Goal: Task Accomplishment & Management: Use online tool/utility

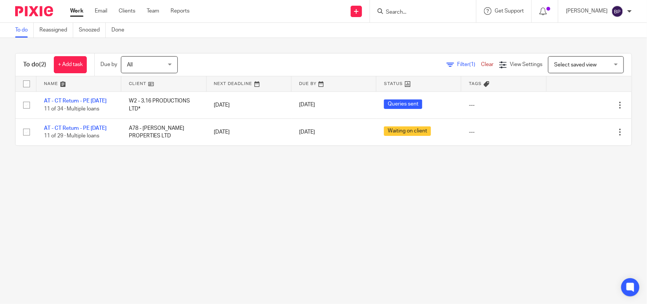
click at [416, 209] on main "To do Reassigned Snoozed Done To do (2) + Add task Due by All All Today Tomorro…" at bounding box center [323, 152] width 647 height 304
click at [352, 161] on div "To do (2) + Add task Due by All All Today Tomorrow This week Next week This mon…" at bounding box center [323, 99] width 647 height 123
click at [404, 203] on main "To do Reassigned Snoozed Done To do (2) + Add task Due by All All Today Tomorro…" at bounding box center [323, 152] width 647 height 304
click at [112, 184] on main "To do Reassigned Snoozed Done To do (2) + Add task Due by All All Today Tomorro…" at bounding box center [323, 152] width 647 height 304
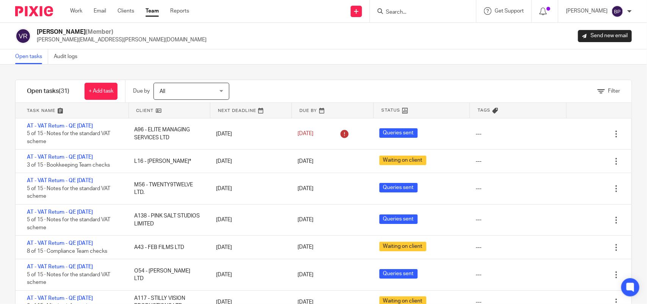
click at [319, 56] on div "Open tasks Audit logs" at bounding box center [323, 56] width 647 height 15
click at [323, 60] on div "Open tasks Audit logs" at bounding box center [323, 56] width 647 height 15
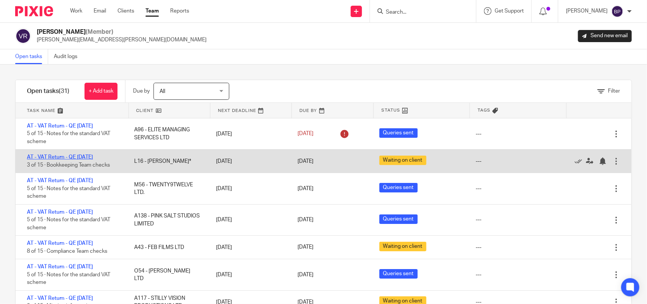
click at [86, 154] on link "AT - VAT Return - QE [DATE]" at bounding box center [60, 156] width 66 height 5
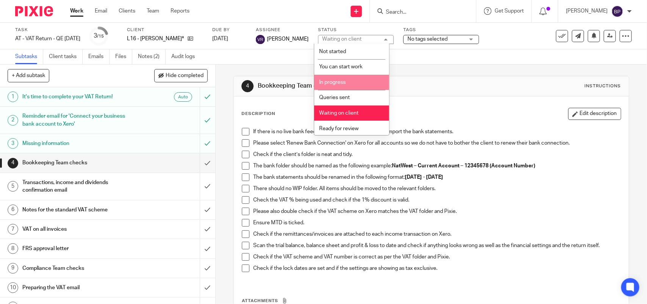
click at [340, 80] on span "In progress" at bounding box center [332, 82] width 27 height 5
